Goal: Transaction & Acquisition: Book appointment/travel/reservation

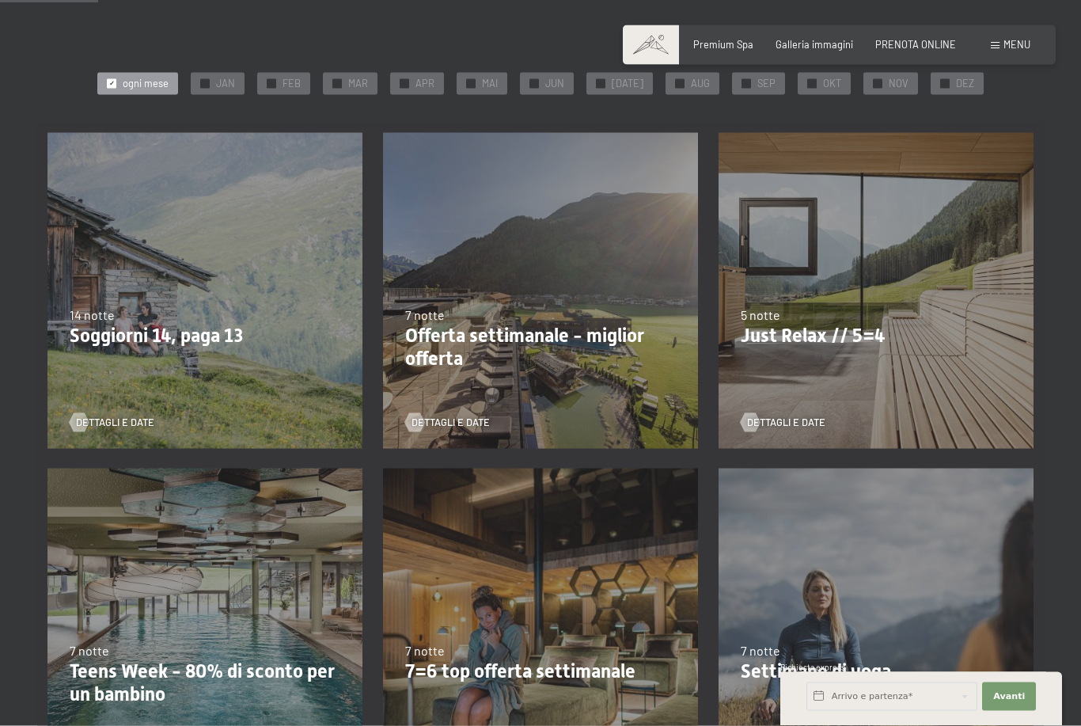
scroll to position [257, 0]
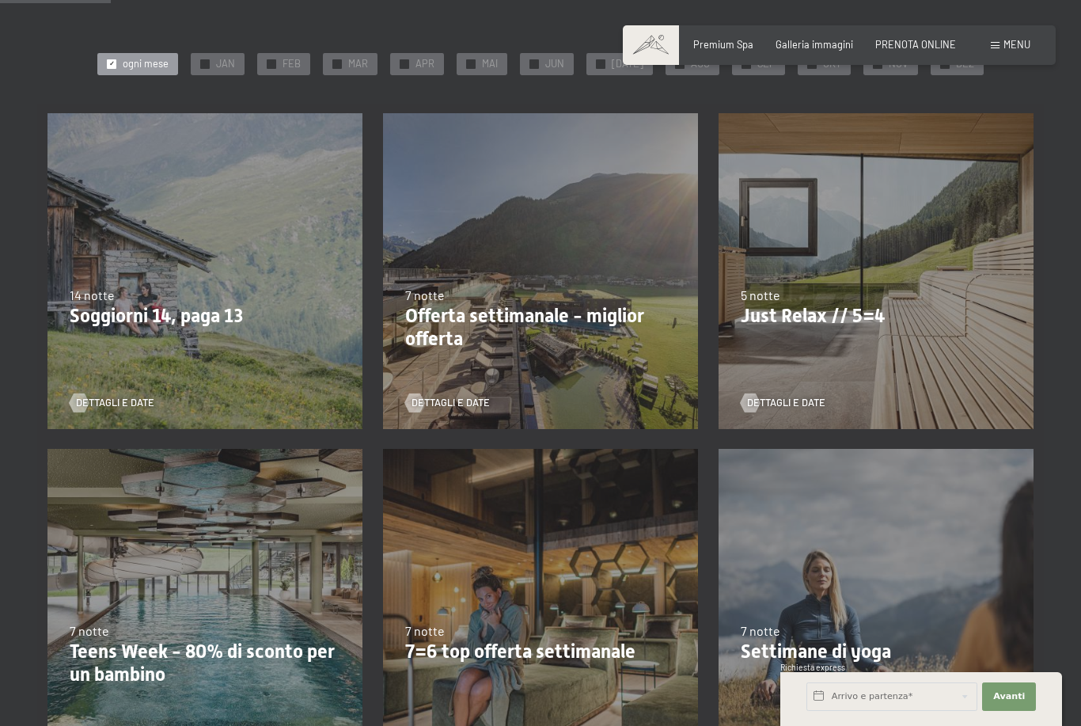
click at [103, 316] on p "Soggiorni 14, paga 13" at bounding box center [205, 316] width 271 height 23
click at [101, 313] on p "Soggiorni 14, paga 13" at bounding box center [205, 316] width 271 height 23
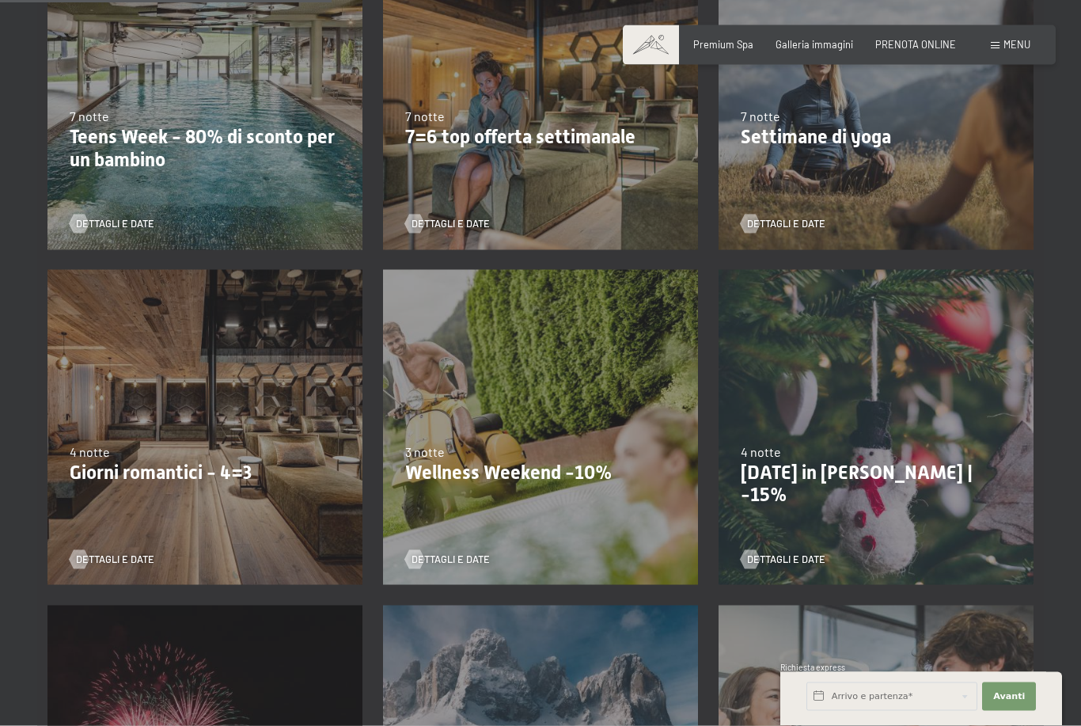
scroll to position [773, 0]
click at [97, 450] on span "4 notte" at bounding box center [90, 450] width 40 height 15
click at [98, 469] on p "Giorni romantici - 4=3" at bounding box center [205, 472] width 271 height 23
click at [85, 556] on div at bounding box center [79, 558] width 11 height 19
